Goal: Use online tool/utility: Utilize a website feature to perform a specific function

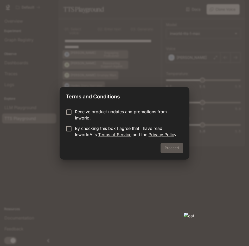
click at [170, 145] on div "Proceed" at bounding box center [125, 151] width 130 height 17
click at [170, 150] on div "Proceed" at bounding box center [125, 151] width 130 height 17
click at [167, 149] on div "Proceed" at bounding box center [125, 151] width 130 height 17
click at [157, 166] on div "Terms and Conditions Receive product updates and promotions from Inworld. By ch…" at bounding box center [124, 123] width 249 height 246
click at [159, 170] on div "Terms and Conditions Receive product updates and promotions from Inworld. By ch…" at bounding box center [124, 123] width 249 height 246
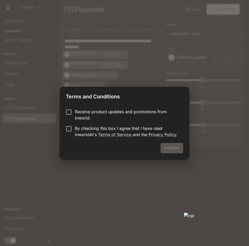
click at [107, 114] on p "Receive product updates and promotions from Inworld." at bounding box center [127, 115] width 104 height 13
click at [103, 128] on p "By checking this box I agree that I have read InworldAI's Terms of Service and …" at bounding box center [127, 131] width 104 height 13
click at [185, 148] on div "Proceed" at bounding box center [125, 151] width 130 height 17
click at [183, 148] on button "Proceed" at bounding box center [172, 148] width 23 height 10
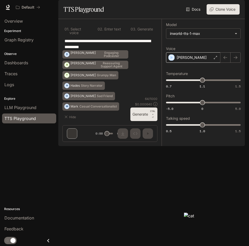
click at [218, 63] on div "[PERSON_NAME]" at bounding box center [193, 57] width 54 height 10
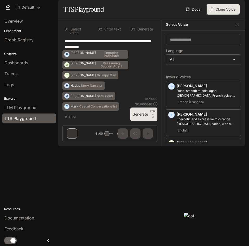
click at [123, 13] on div "Default Documentation Documentation" at bounding box center [124, 7] width 249 height 15
click at [237, 6] on img "button" at bounding box center [237, 7] width 7 height 7
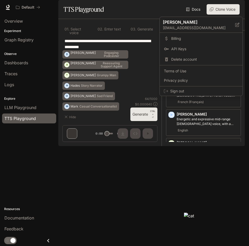
click at [150, 2] on div at bounding box center [124, 123] width 249 height 246
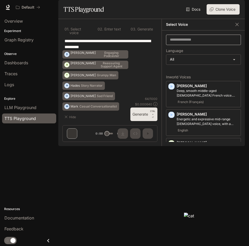
click at [180, 45] on div "​" at bounding box center [203, 40] width 75 height 10
click at [177, 72] on body "**********" at bounding box center [124, 123] width 249 height 246
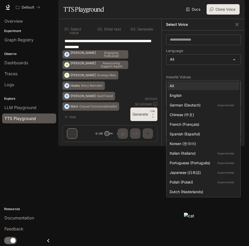
click at [183, 63] on div at bounding box center [124, 123] width 249 height 246
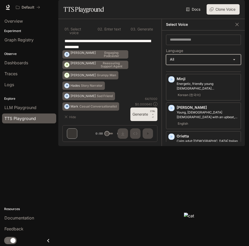
scroll to position [857, 0]
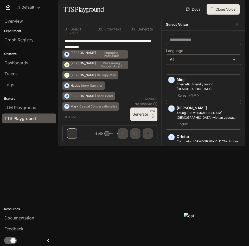
click at [186, 163] on p "Pixie" at bounding box center [208, 165] width 62 height 5
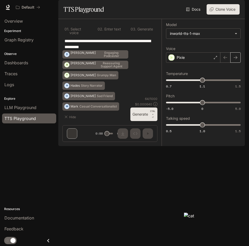
click at [231, 63] on button "button" at bounding box center [236, 57] width 10 height 10
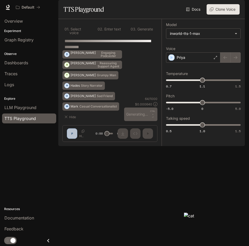
click at [237, 63] on div at bounding box center [231, 57] width 20 height 10
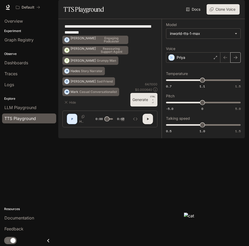
click at [237, 60] on icon "button" at bounding box center [236, 58] width 4 height 4
click at [186, 60] on p "[PERSON_NAME]" at bounding box center [192, 57] width 30 height 5
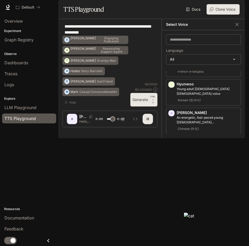
scroll to position [1237, 0]
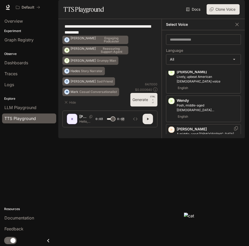
type input "*"
click at [239, 8] on img "button" at bounding box center [237, 7] width 7 height 7
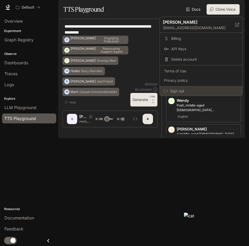
click at [174, 93] on span "Sign out" at bounding box center [204, 91] width 68 height 5
